Goal: Task Accomplishment & Management: Use online tool/utility

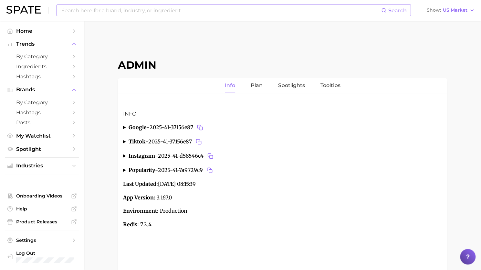
click at [215, 9] on input at bounding box center [221, 10] width 321 height 11
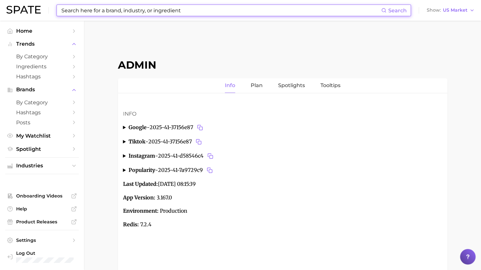
paste input "[PERSON_NAME]"
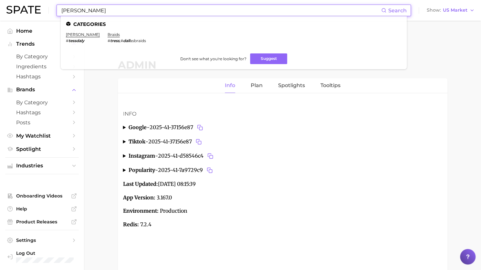
click at [205, 7] on input "[PERSON_NAME]" at bounding box center [221, 10] width 321 height 11
paste input "nice'n eas"
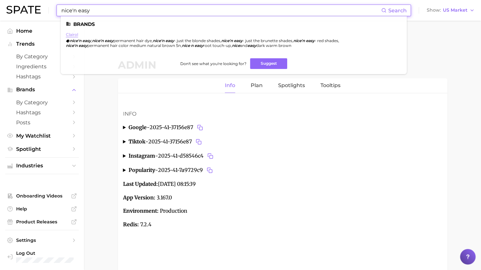
type input "nice'n easy"
click at [73, 33] on link "clairol" at bounding box center [72, 34] width 12 height 5
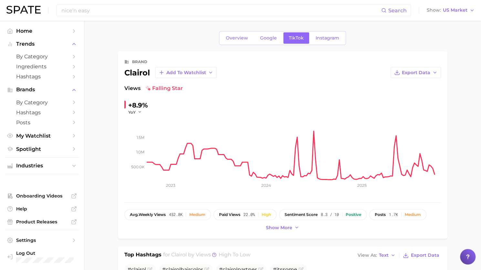
click at [136, 71] on div "clairol Add to Watchlist" at bounding box center [170, 72] width 92 height 11
copy div "clairol"
